Goal: Information Seeking & Learning: Check status

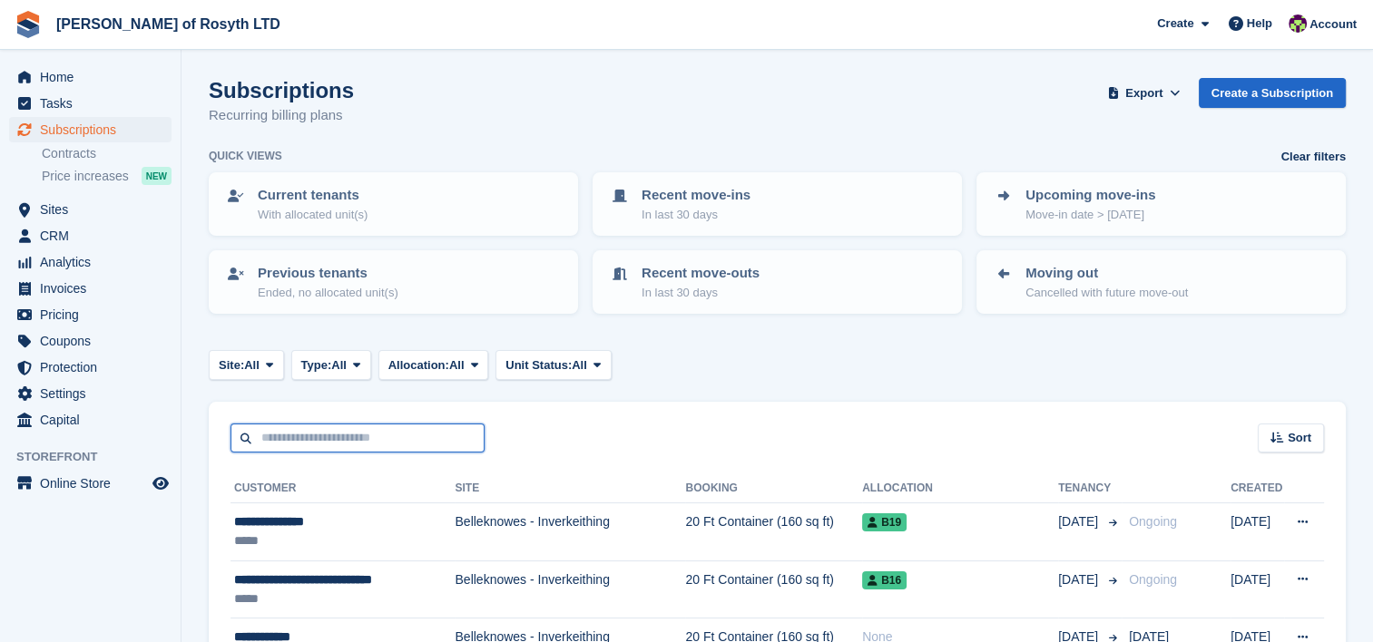
click at [298, 441] on input "text" at bounding box center [357, 439] width 254 height 30
type input "*****"
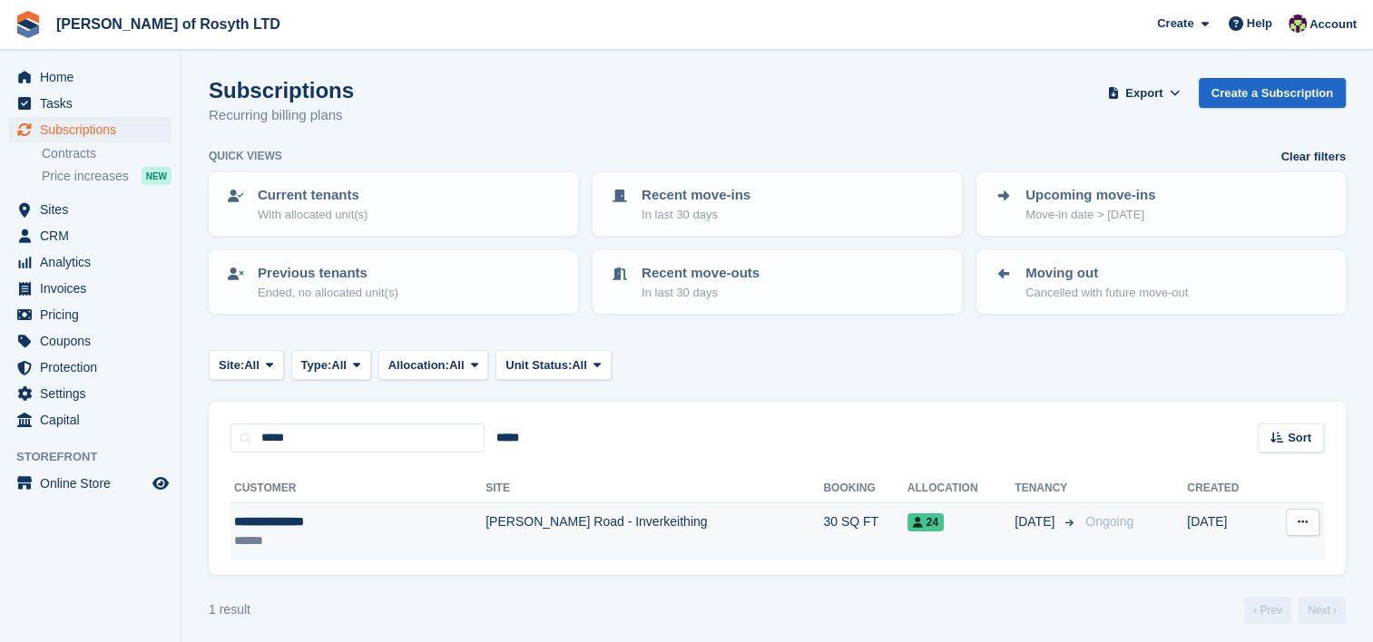
click at [272, 519] on div "**********" at bounding box center [316, 522] width 164 height 19
